Goal: Task Accomplishment & Management: Use online tool/utility

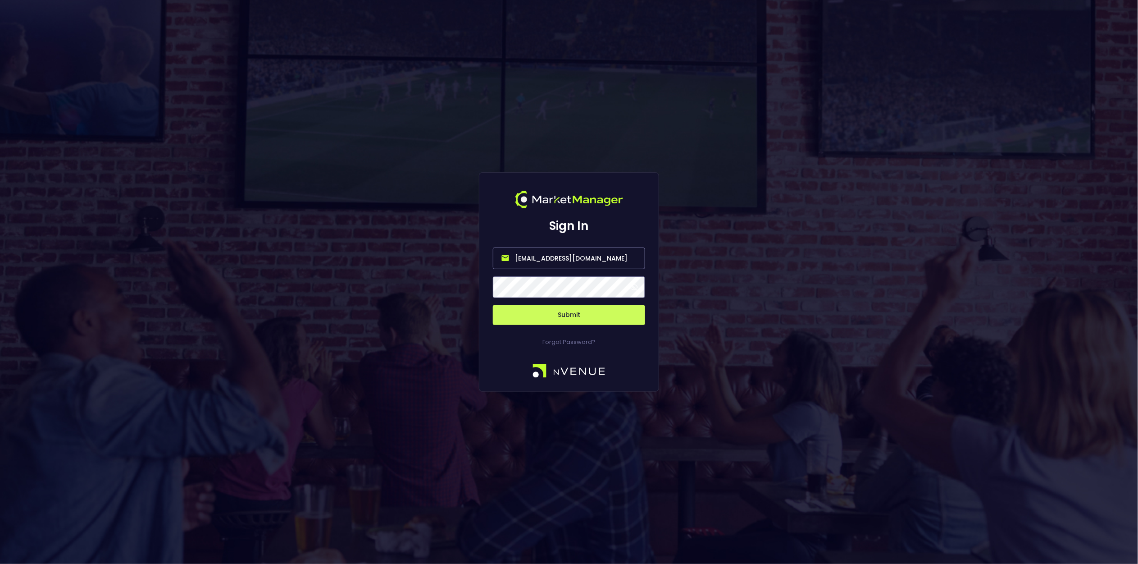
drag, startPoint x: 598, startPoint y: 259, endPoint x: 337, endPoint y: 238, distance: 262.2
click at [337, 239] on div "Sign In [EMAIL_ADDRESS][DOMAIN_NAME] Submit Forgot Password?" at bounding box center [569, 282] width 1138 height 564
type input "[EMAIL_ADDRESS][DOMAIN_NAME]"
click at [599, 313] on button "Submit" at bounding box center [569, 315] width 152 height 20
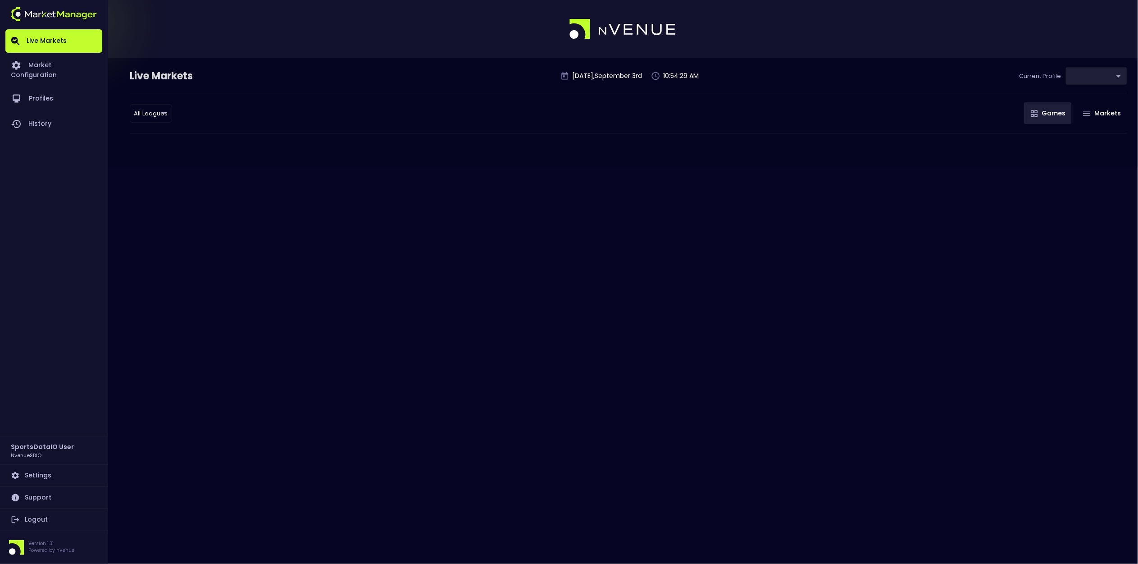
type input "66d43771-c266-457a-bb1f-cf3b3ffb14b1"
click at [28, 519] on link "Logout" at bounding box center [53, 520] width 97 height 22
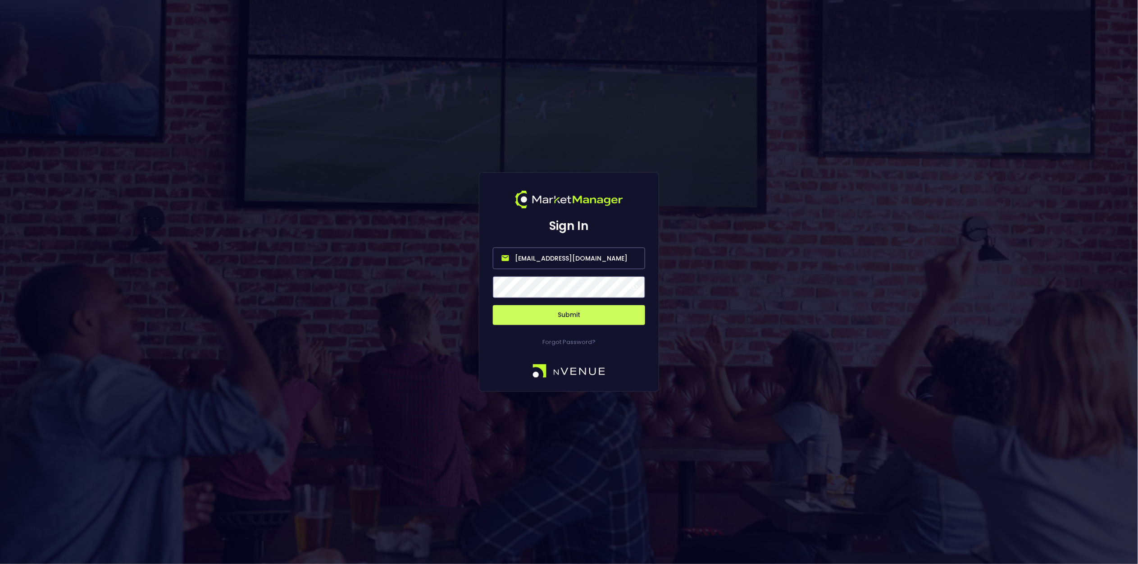
click at [605, 260] on input "[EMAIL_ADDRESS][DOMAIN_NAME]" at bounding box center [569, 258] width 152 height 22
click at [605, 259] on input "[EMAIL_ADDRESS][DOMAIN_NAME]" at bounding box center [569, 258] width 152 height 22
type input "[EMAIL_ADDRESS][DOMAIN_NAME]"
click at [574, 314] on button "Submit" at bounding box center [569, 315] width 152 height 20
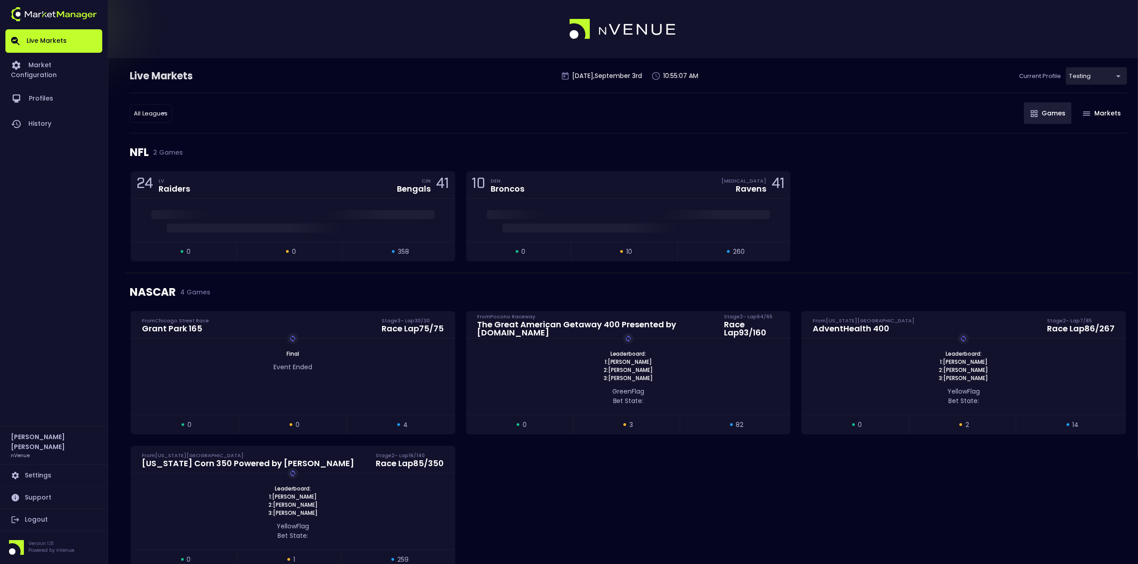
click at [1086, 74] on body "Live Markets Market Configuration Profiles History [PERSON_NAME] nVenue Setting…" at bounding box center [569, 562] width 1138 height 1125
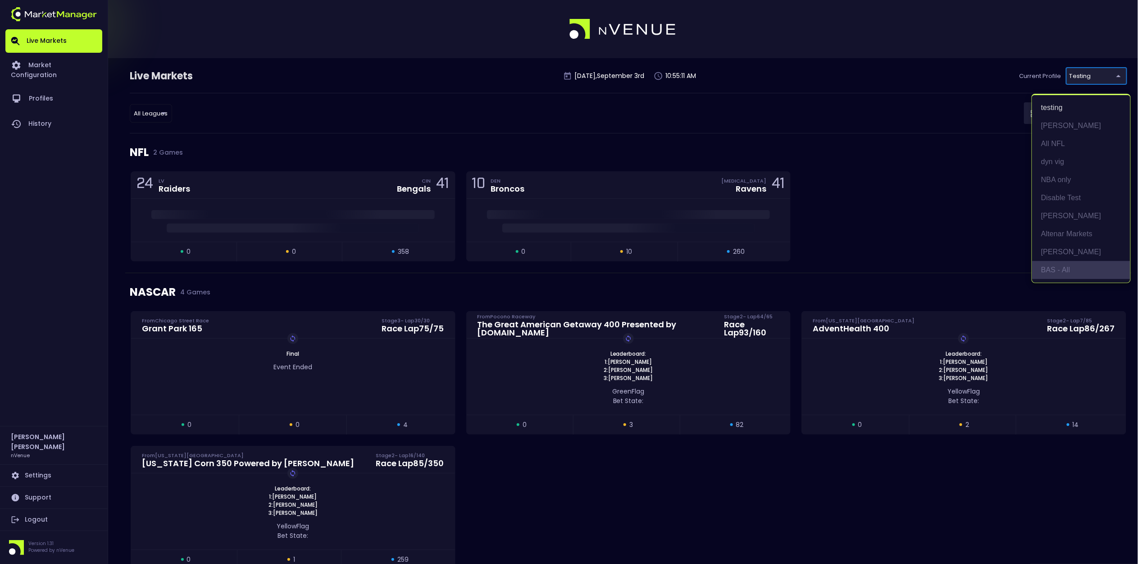
click at [1071, 270] on li "BAS - All" at bounding box center [1082, 270] width 98 height 18
type input "0d810fa5-e353-4d9c-b11d-31f095cae871"
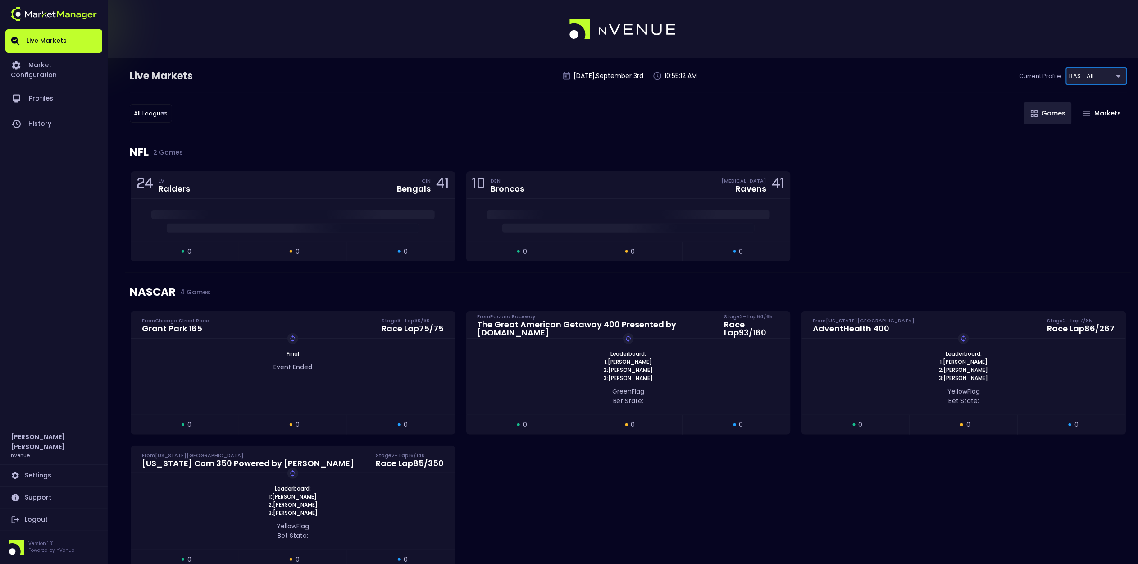
click at [888, 179] on div "24 LV Raiders CIN Bengals 41 open 0 suspended 0 closed 0 10 DEN Broncos [MEDICA…" at bounding box center [628, 221] width 1007 height 101
click at [671, 188] on div "10 DEN Broncos [MEDICAL_DATA] Ravens 41" at bounding box center [629, 185] width 324 height 27
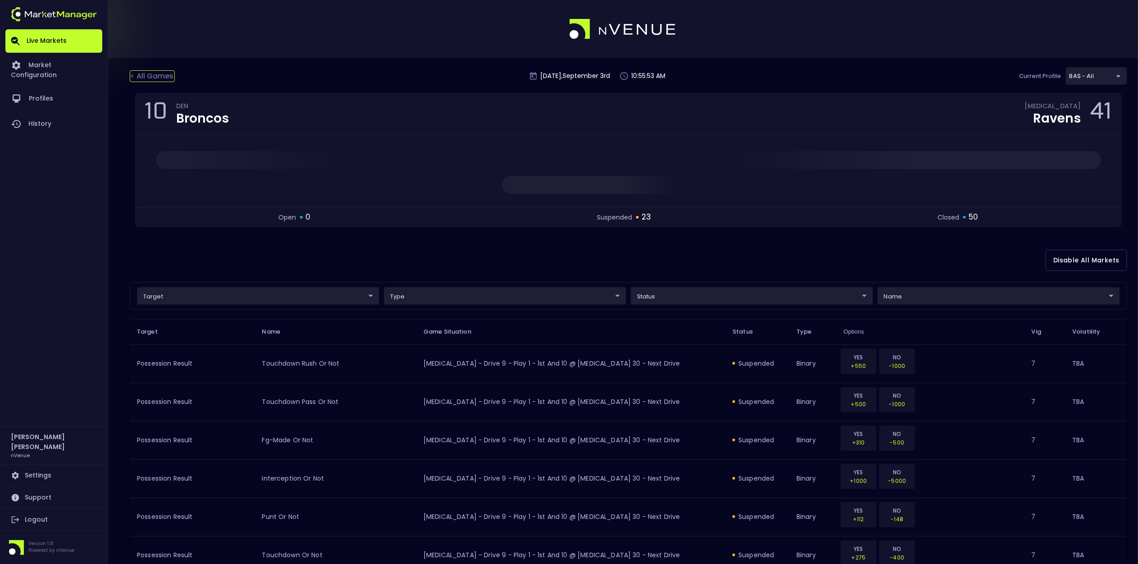
click at [166, 74] on div "< All Games" at bounding box center [152, 76] width 45 height 12
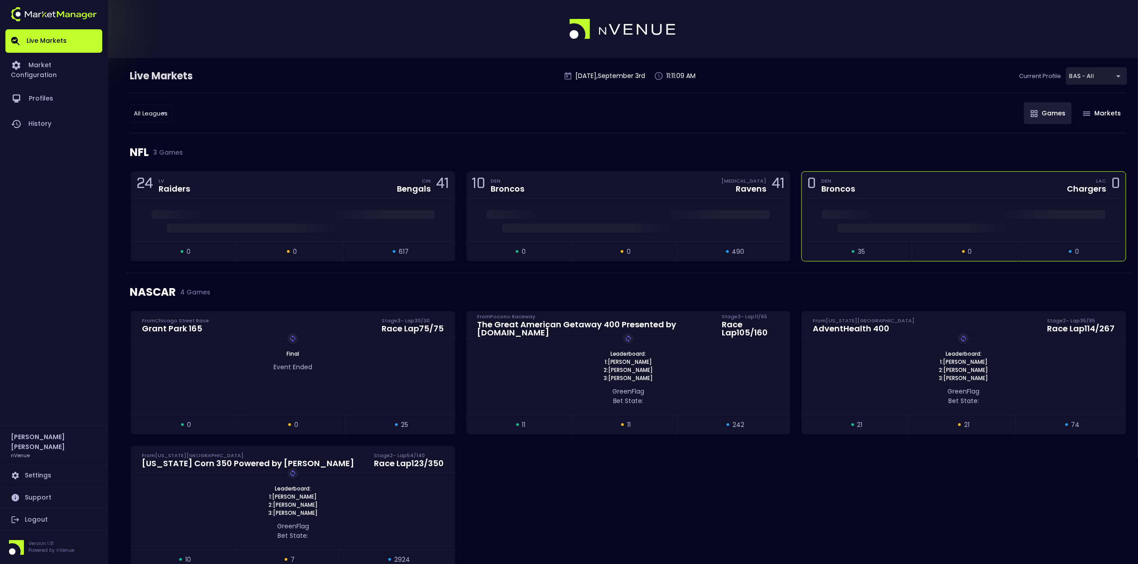
click at [894, 198] on div "0 DEN Broncos LAC Chargers 0" at bounding box center [964, 185] width 324 height 27
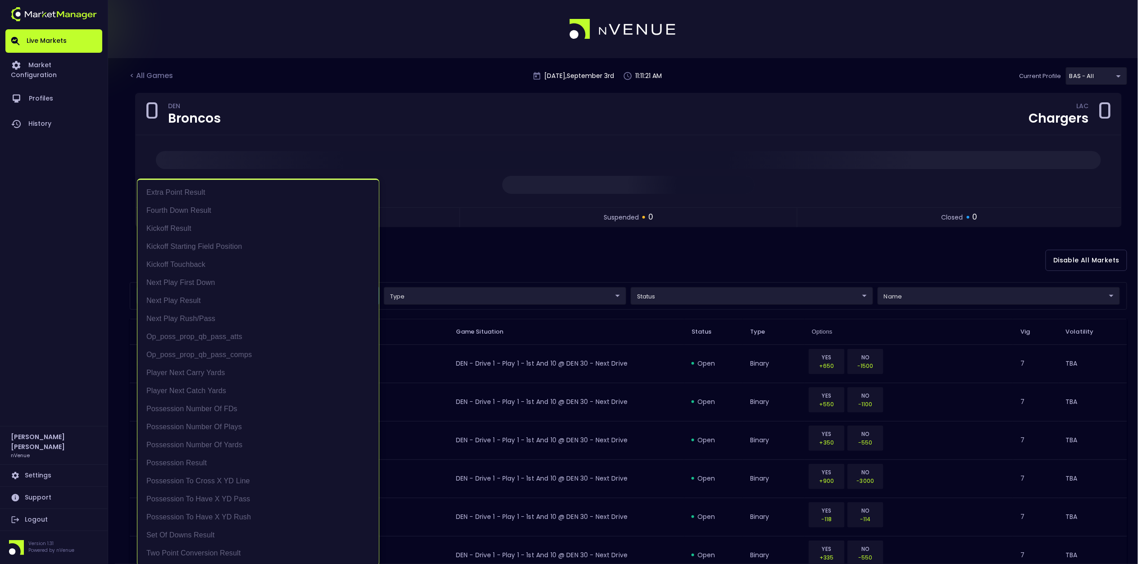
drag, startPoint x: 548, startPoint y: 248, endPoint x: 536, endPoint y: 254, distance: 13.5
click at [546, 250] on div at bounding box center [569, 282] width 1138 height 564
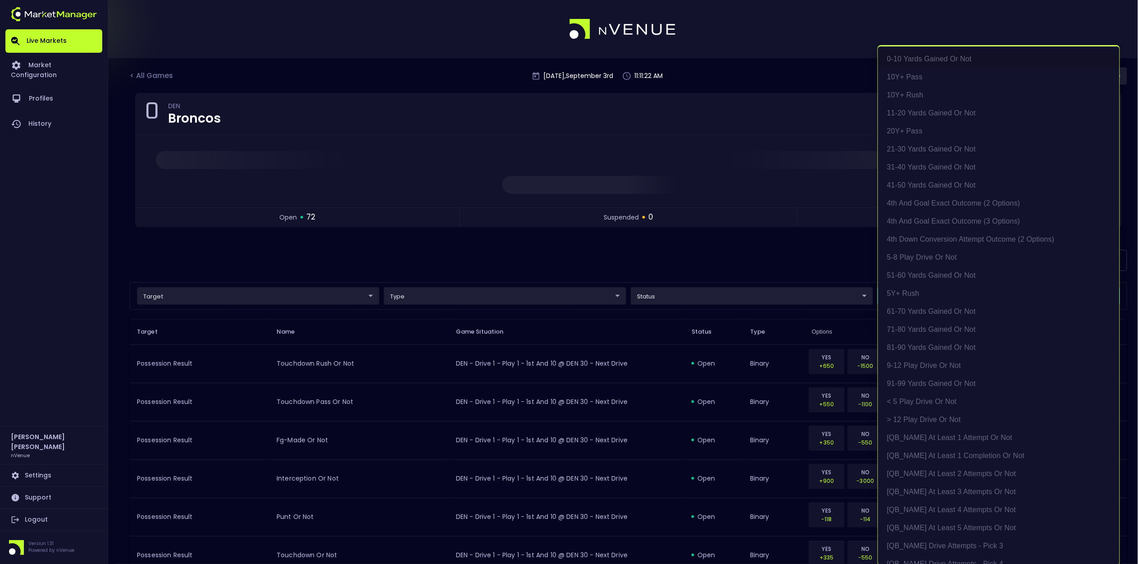
drag, startPoint x: 373, startPoint y: 264, endPoint x: 266, endPoint y: 293, distance: 110.2
click at [371, 265] on div at bounding box center [569, 282] width 1138 height 564
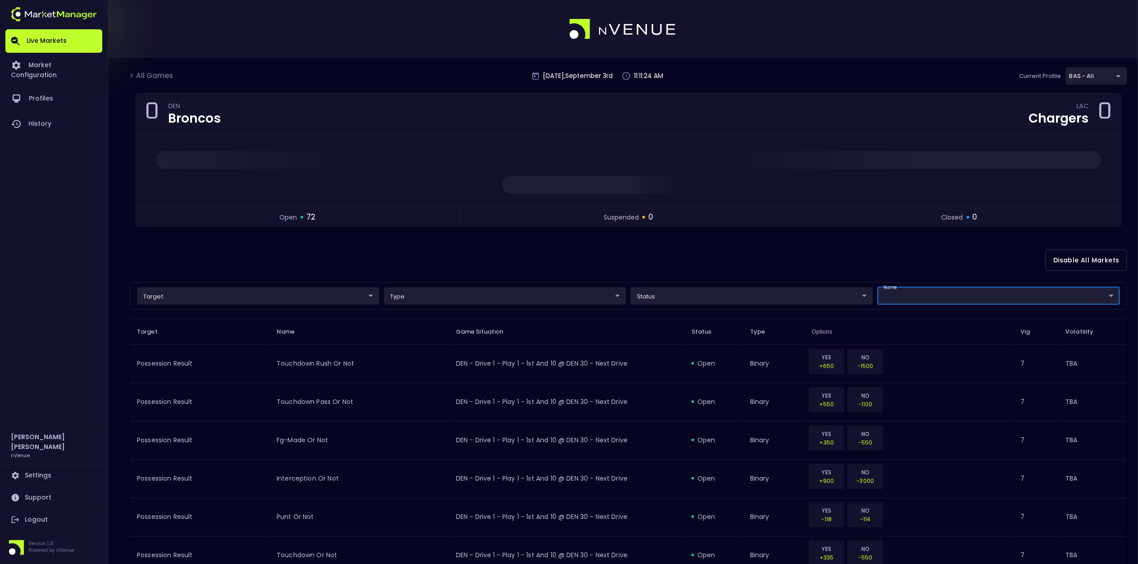
click at [266, 293] on div "0-10 yards gained or not 10Y+ Pass 10Y+ Rush 11-20 yards gained or not 20Y+ Pas…" at bounding box center [569, 282] width 1138 height 564
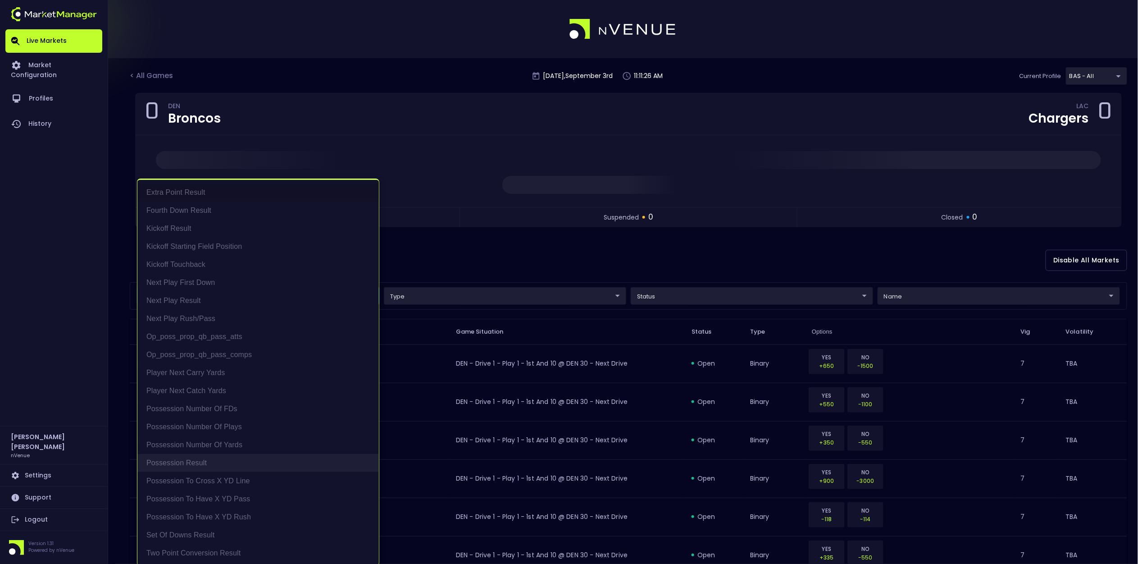
click at [244, 463] on li "Possession Result" at bounding box center [258, 463] width 242 height 18
type input "Possession Result"
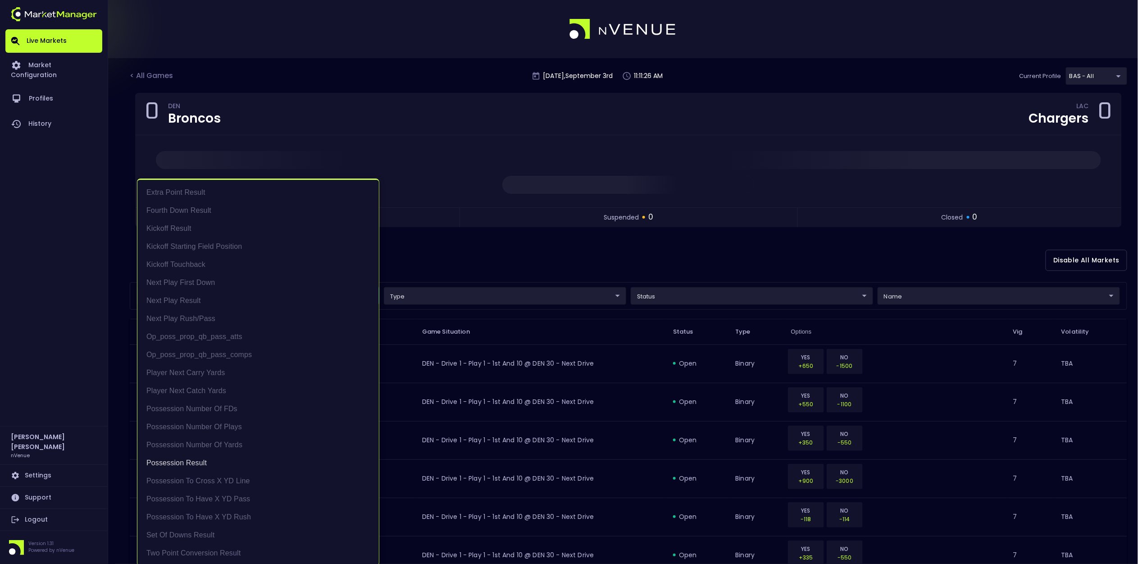
click at [871, 260] on div at bounding box center [569, 282] width 1138 height 564
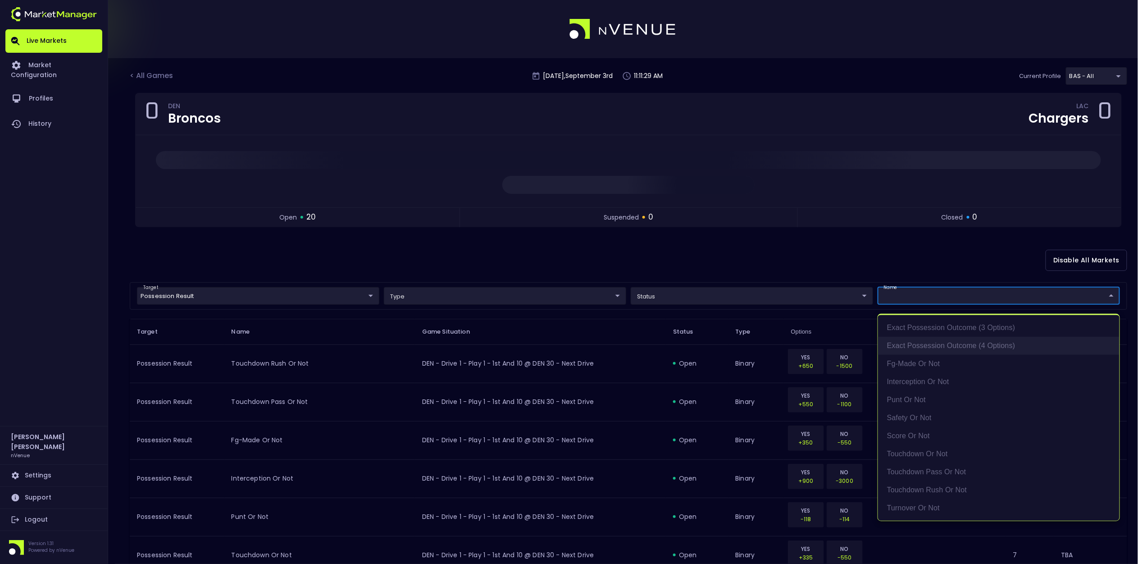
click at [982, 347] on li "exact possession outcome (4 options)" at bounding box center [999, 346] width 242 height 18
type input "exact possession outcome (4 options)"
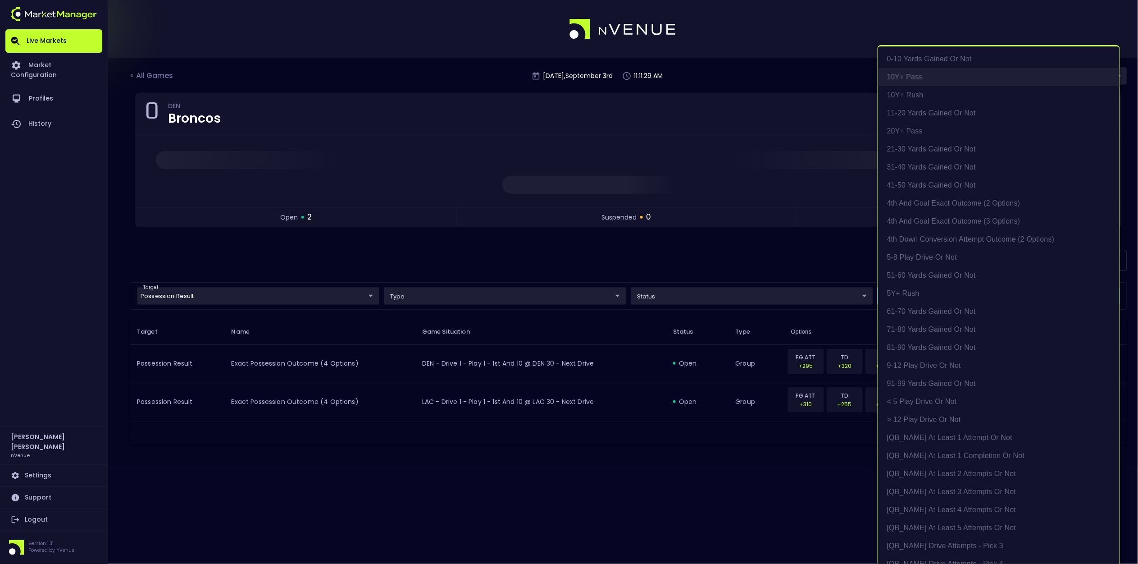
scroll to position [2, 0]
click at [781, 266] on div at bounding box center [569, 282] width 1138 height 564
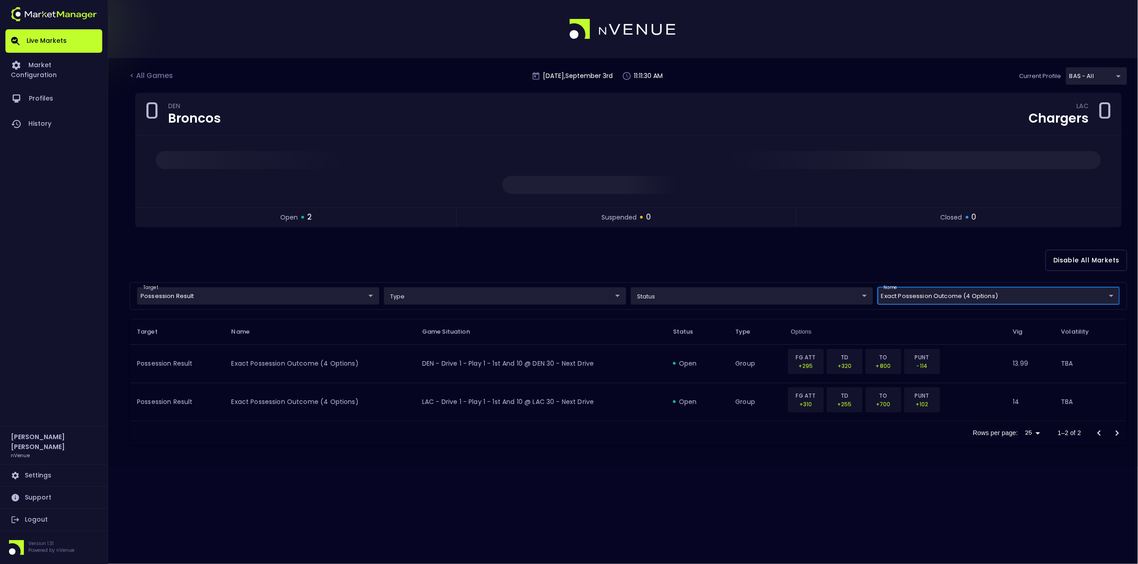
scroll to position [0, 0]
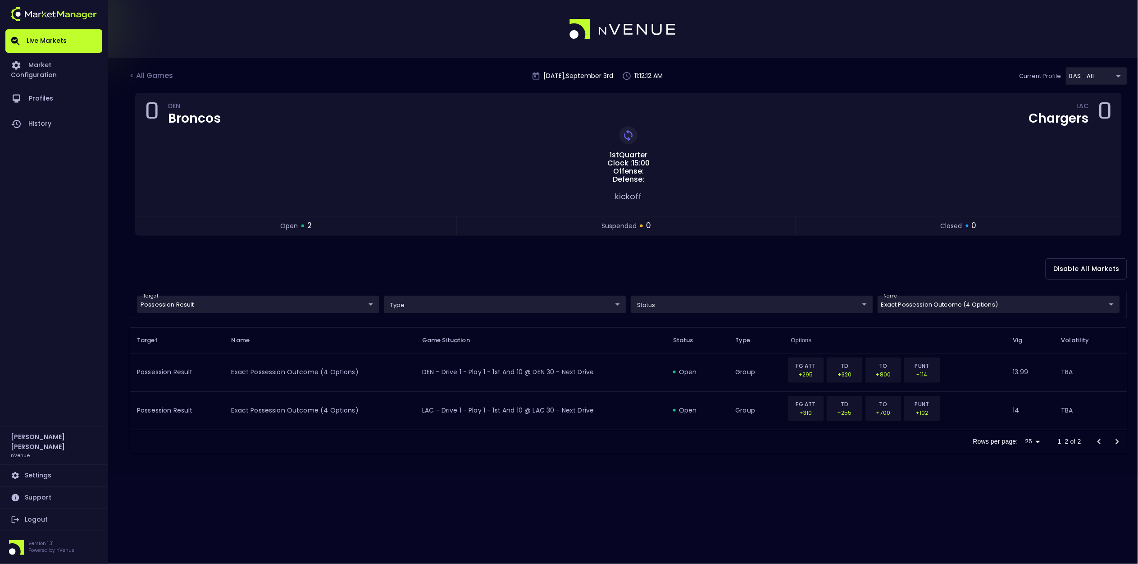
click at [444, 261] on div "Disable All Markets" at bounding box center [629, 269] width 998 height 44
click at [152, 73] on div "< All Games" at bounding box center [152, 76] width 45 height 12
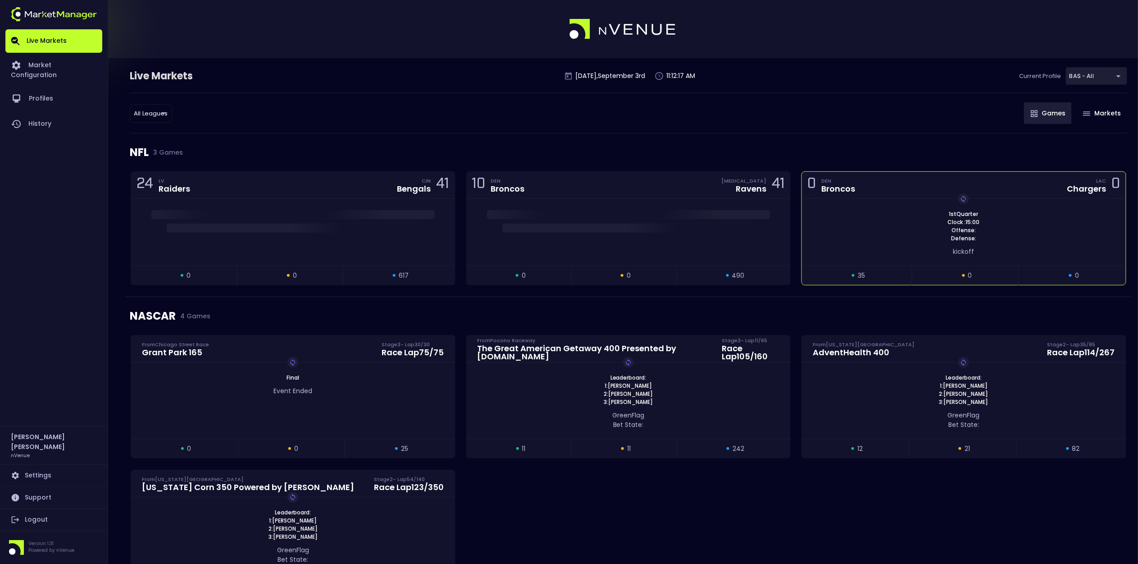
click at [941, 223] on div "1st Quarter Clock : 15:00 Offense: Defense: Replay Game" at bounding box center [964, 226] width 324 height 32
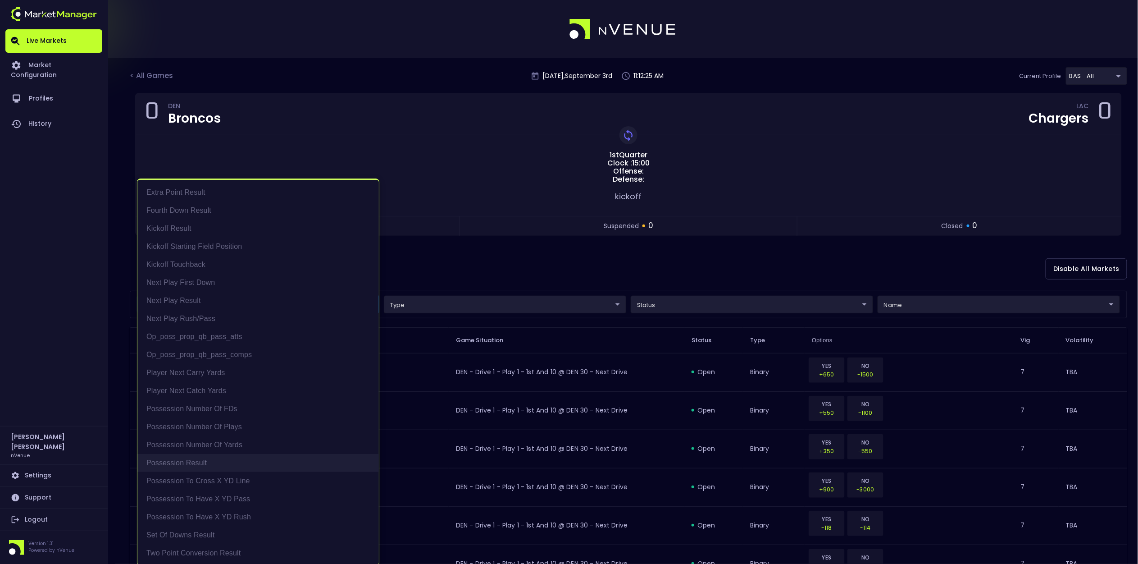
click at [268, 457] on li "Possession Result" at bounding box center [258, 463] width 242 height 18
type input "Possession Result"
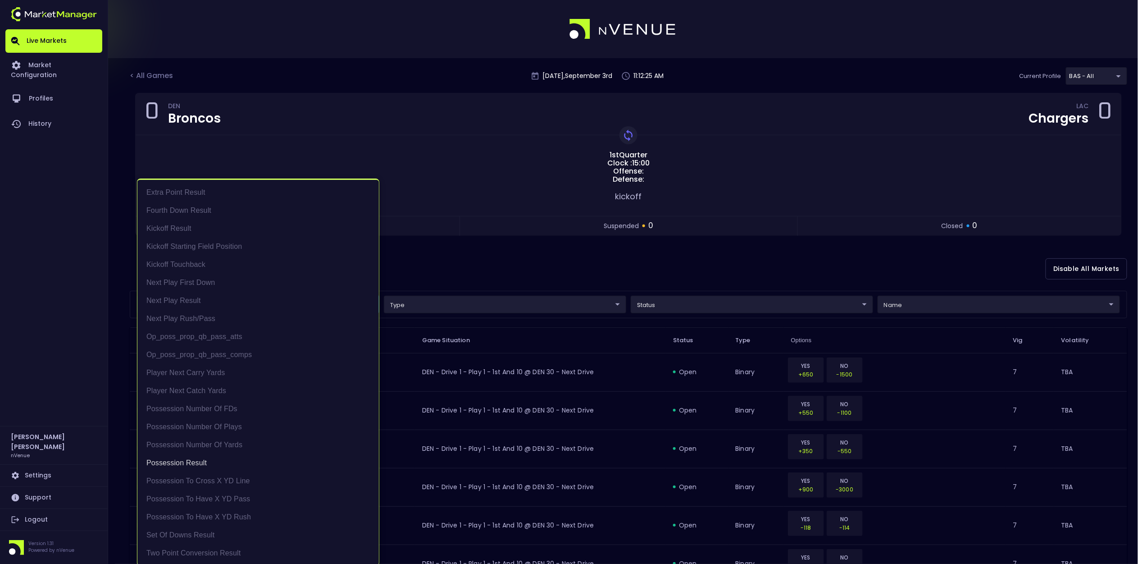
drag, startPoint x: 539, startPoint y: 273, endPoint x: 530, endPoint y: 274, distance: 9.6
click at [539, 273] on div at bounding box center [569, 282] width 1138 height 564
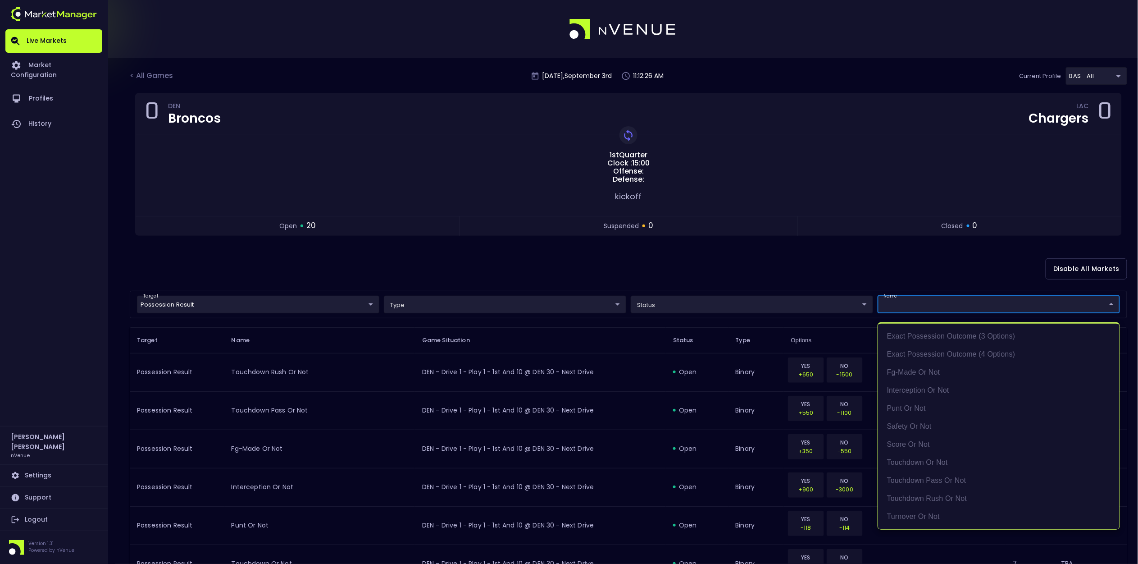
click at [959, 351] on li "exact possession outcome (4 options)" at bounding box center [999, 354] width 242 height 18
type input "exact possession outcome (4 options)"
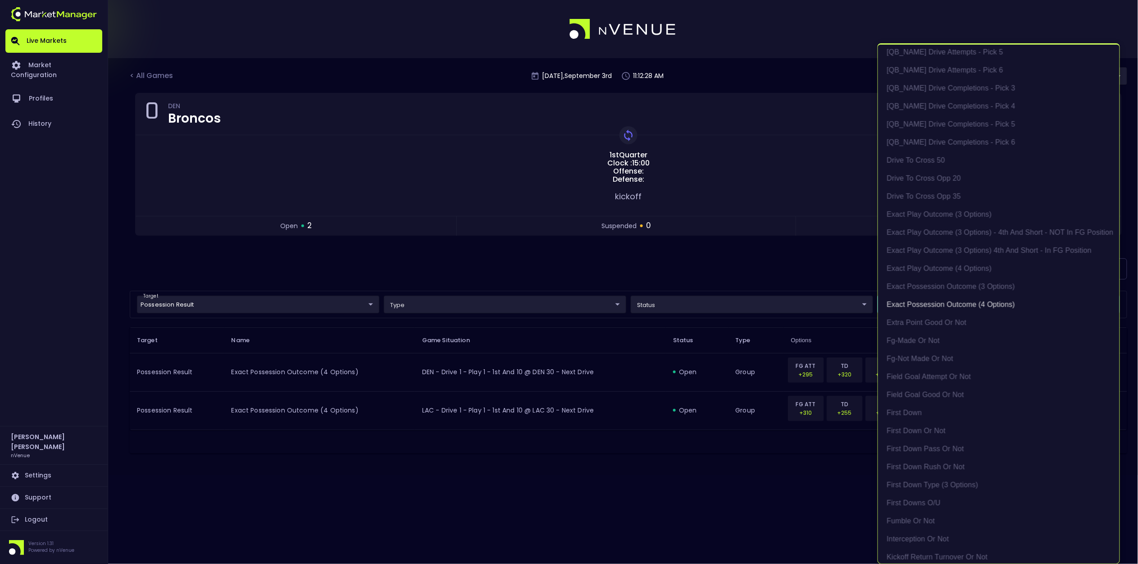
click at [764, 274] on div at bounding box center [569, 282] width 1138 height 564
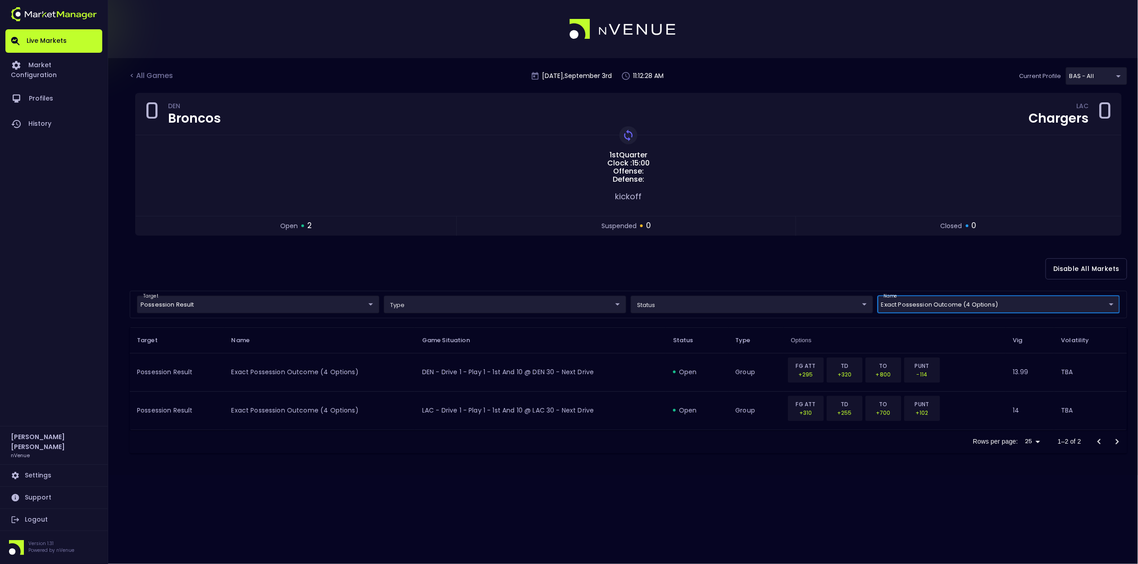
scroll to position [0, 0]
click at [522, 411] on td "LAC - Drive 1 - Play 1 - 1st and 10 @ LAC 30 - Next Drive" at bounding box center [540, 410] width 251 height 38
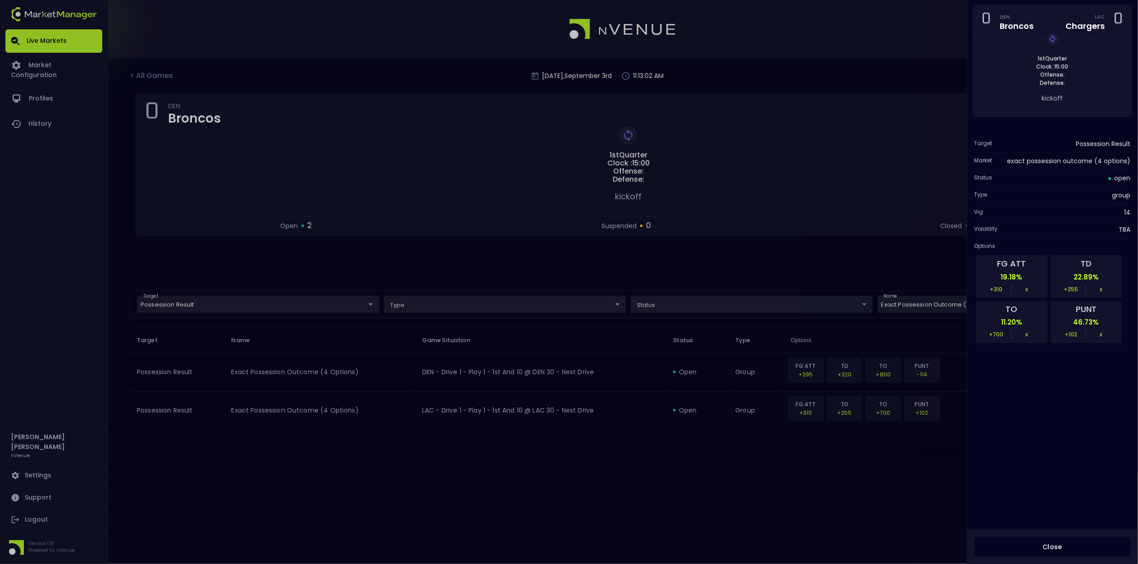
click at [902, 109] on div at bounding box center [569, 282] width 1138 height 564
